Goal: Navigation & Orientation: Find specific page/section

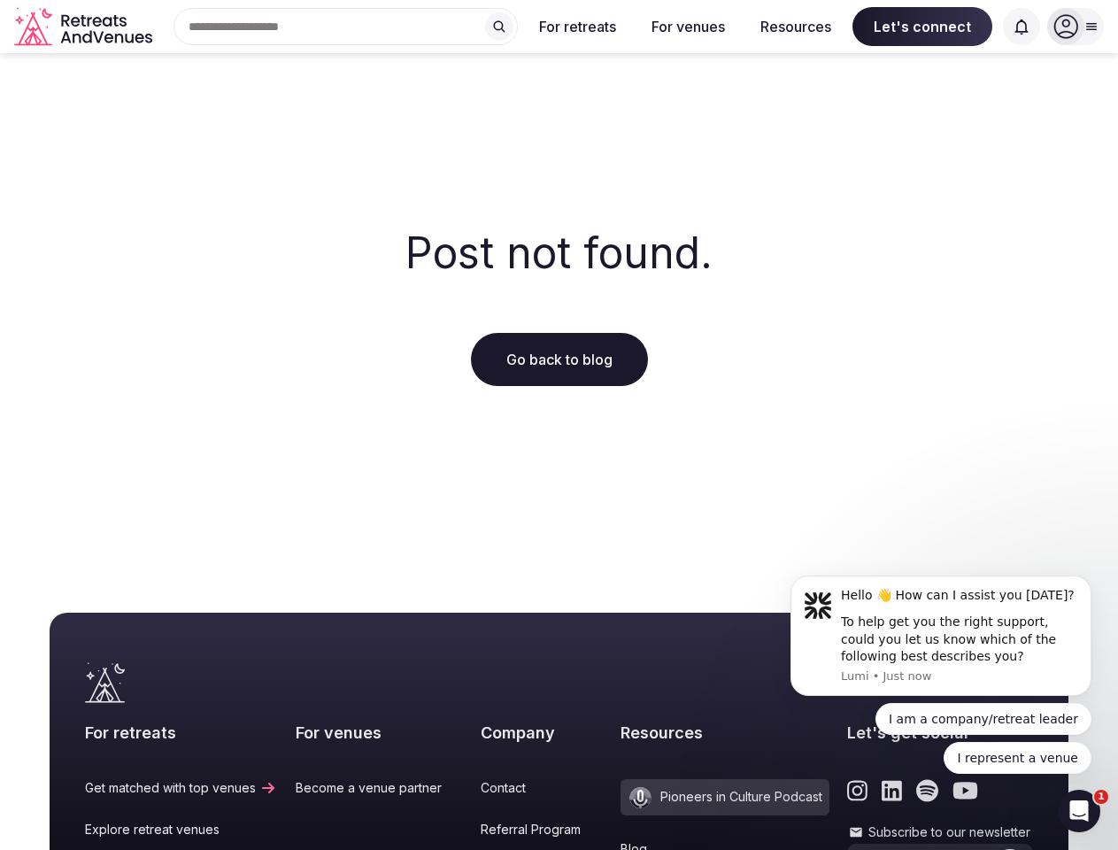
click at [559, 425] on div "Post not found. Go back to blog" at bounding box center [559, 308] width 1118 height 510
click at [346, 27] on div "Search Popular Destinations [GEOGRAPHIC_DATA], [GEOGRAPHIC_DATA] [GEOGRAPHIC_DA…" at bounding box center [338, 26] width 358 height 37
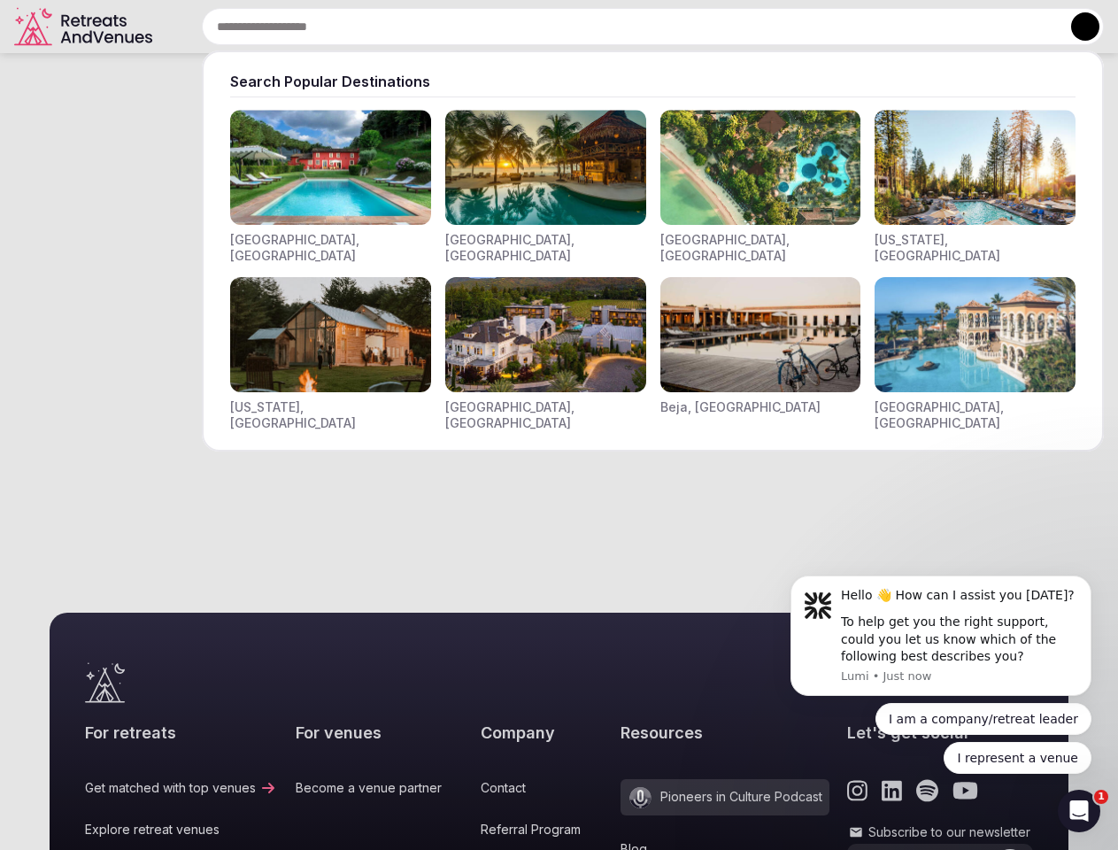
click at [499, 27] on input "text" at bounding box center [653, 26] width 902 height 37
click at [578, 27] on input "text" at bounding box center [653, 26] width 902 height 37
click at [688, 27] on input "text" at bounding box center [653, 26] width 902 height 37
click at [796, 27] on input "text" at bounding box center [653, 26] width 902 height 37
click at [922, 27] on input "text" at bounding box center [653, 26] width 902 height 37
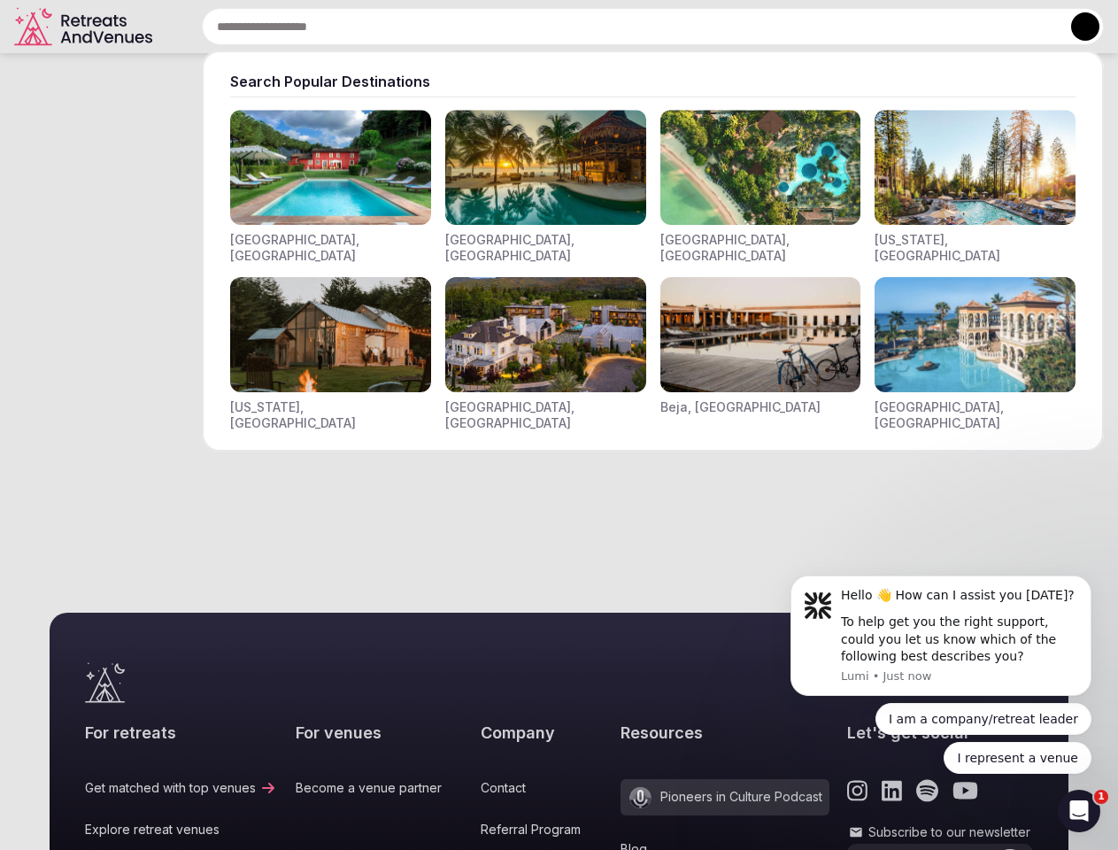
click at [1021, 27] on input "text" at bounding box center [653, 26] width 902 height 37
click at [1075, 27] on button at bounding box center [1085, 26] width 28 height 28
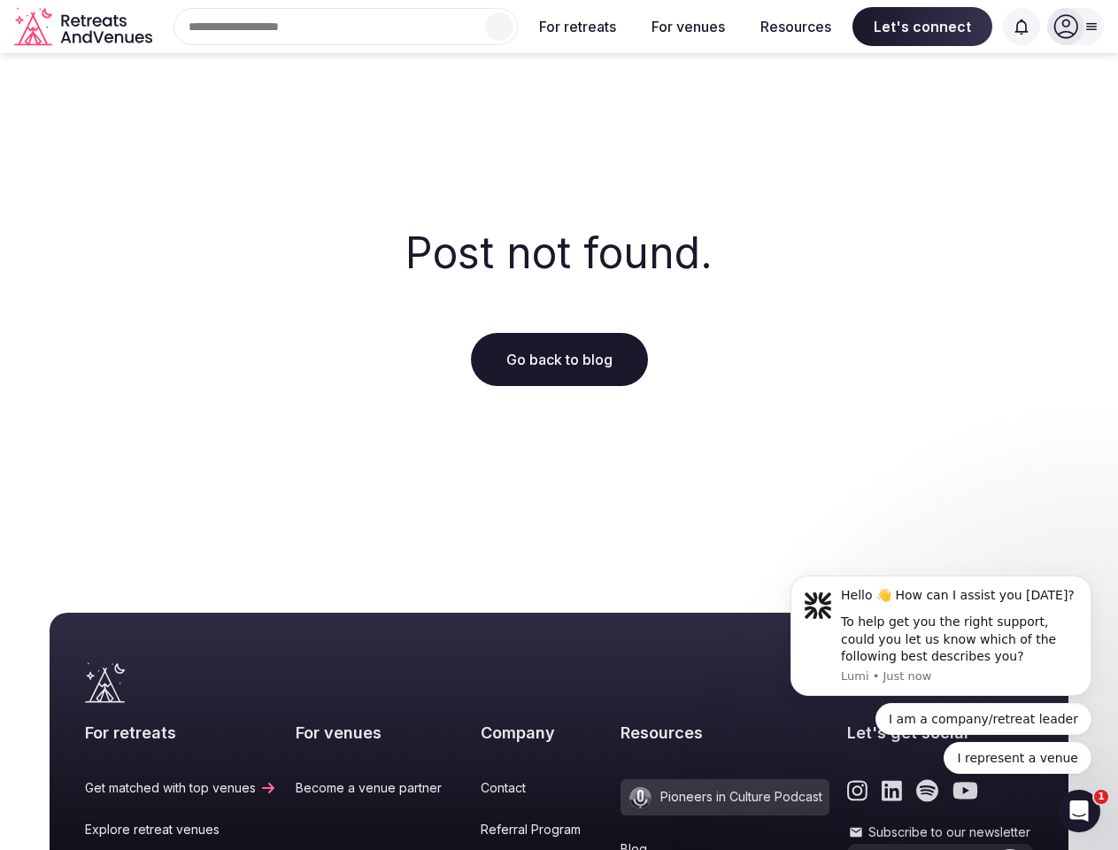
click at [1004, 849] on icon "submit" at bounding box center [1011, 867] width 14 height 12
